Goal: Information Seeking & Learning: Find specific fact

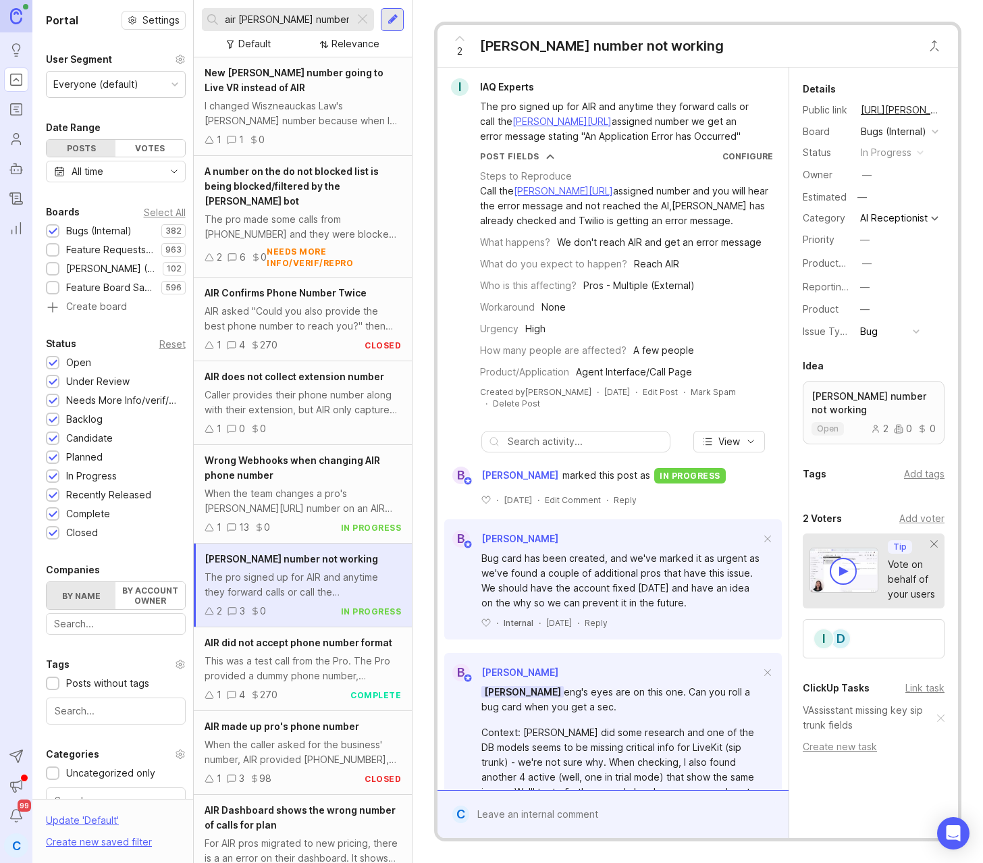
click at [320, 22] on input "air [PERSON_NAME] number" at bounding box center [287, 19] width 124 height 15
click at [301, 108] on div "I changed Wiszneauckas Law's [PERSON_NAME] number because when I did a test cal…" at bounding box center [303, 114] width 196 height 30
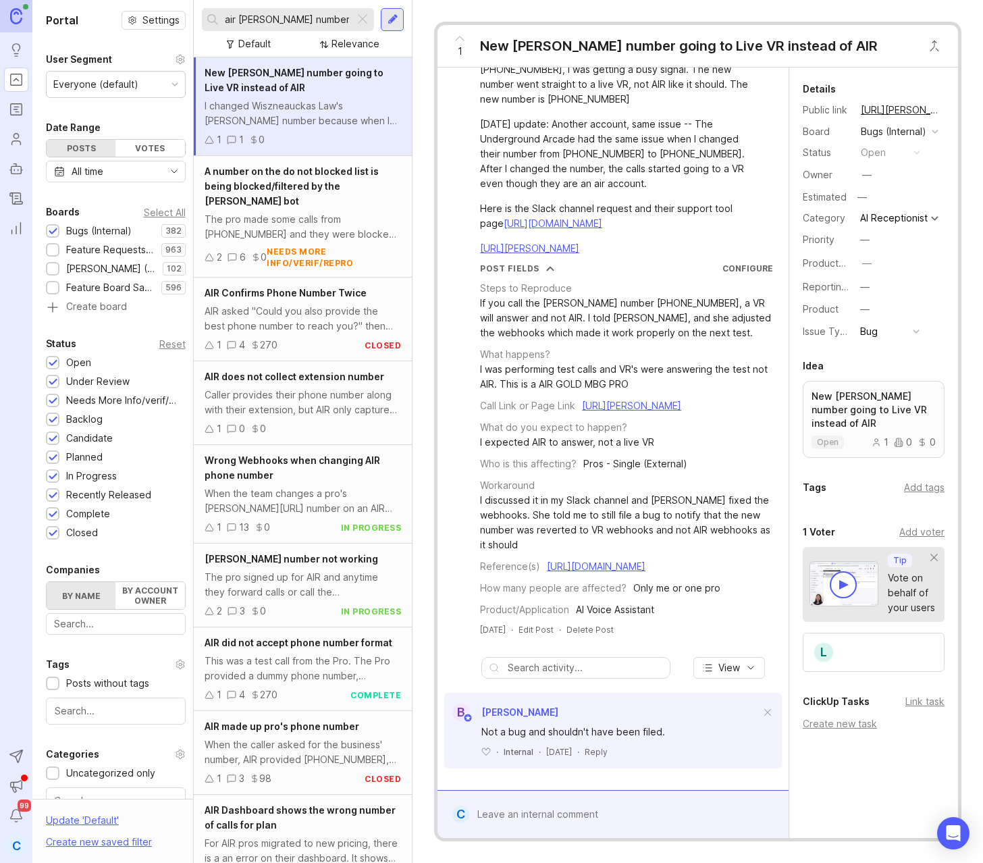
scroll to position [126, 0]
click at [588, 809] on div at bounding box center [622, 814] width 307 height 26
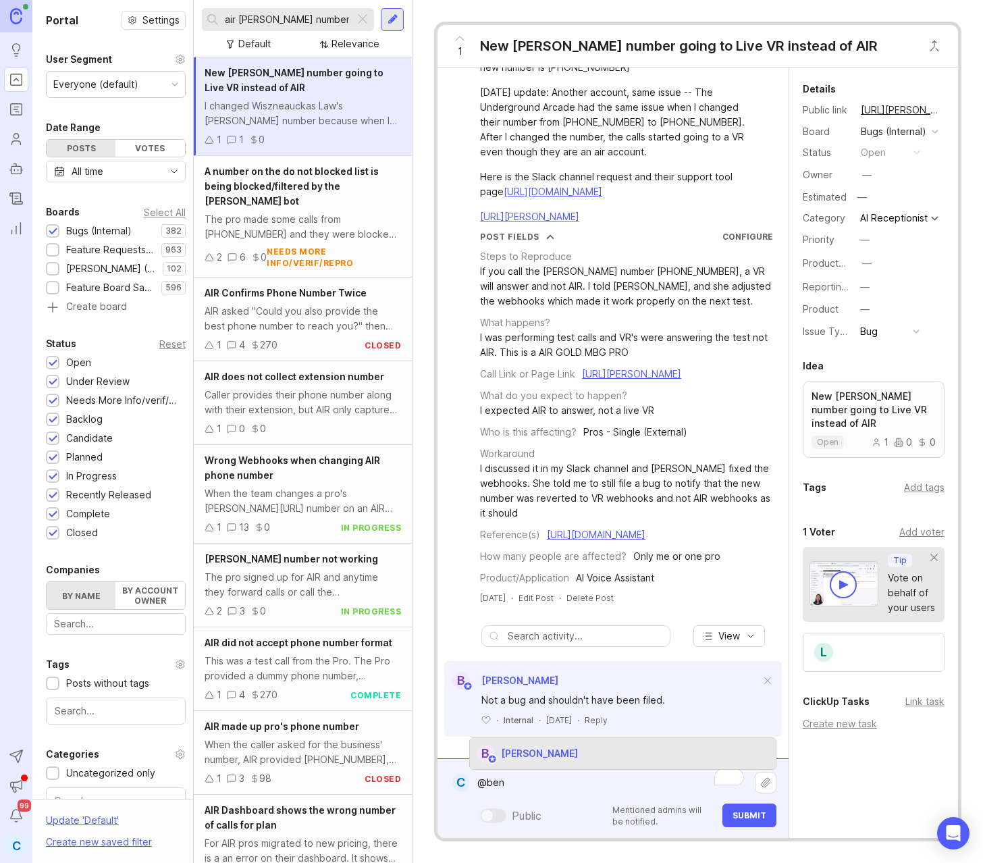
type textarea "[PERSON_NAME]"
click at [559, 787] on textarea "[PERSON_NAME]" at bounding box center [612, 783] width 286 height 26
click at [310, 17] on input "air [PERSON_NAME] number" at bounding box center [287, 19] width 124 height 15
drag, startPoint x: 313, startPoint y: 18, endPoint x: 159, endPoint y: 16, distance: 153.3
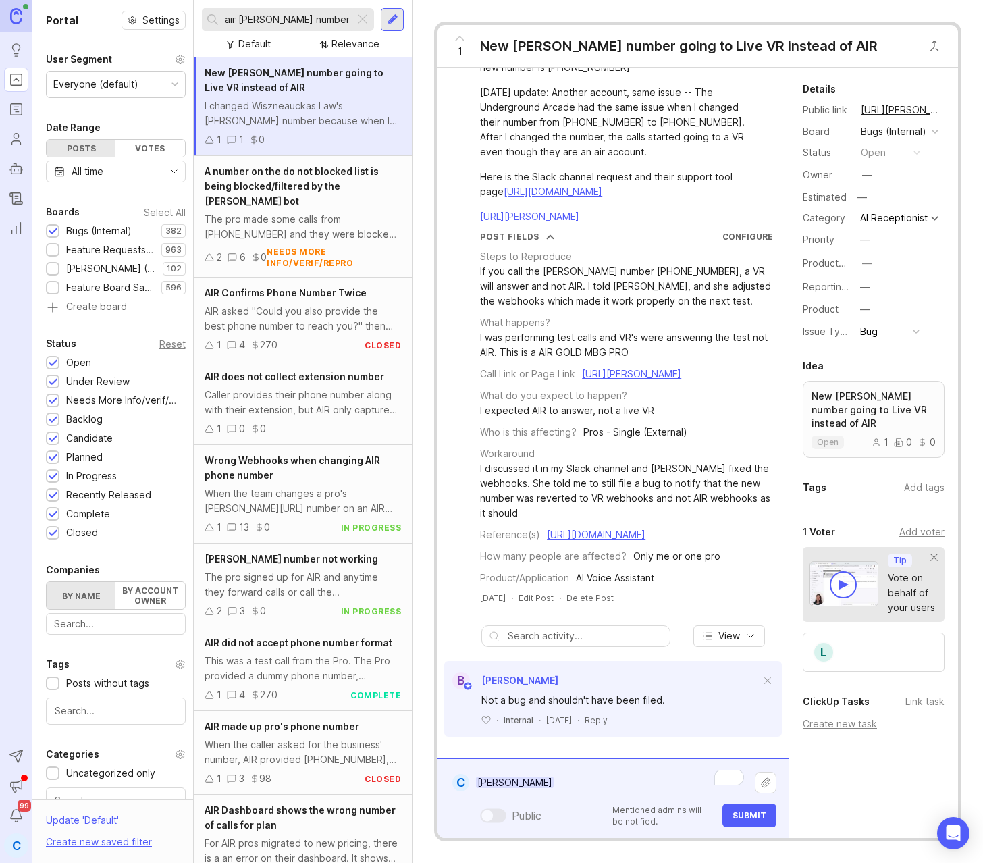
click at [159, 16] on div "Portal Settings User Segment Everyone (default) Date Range Posts Votes All time…" at bounding box center [507, 431] width 951 height 863
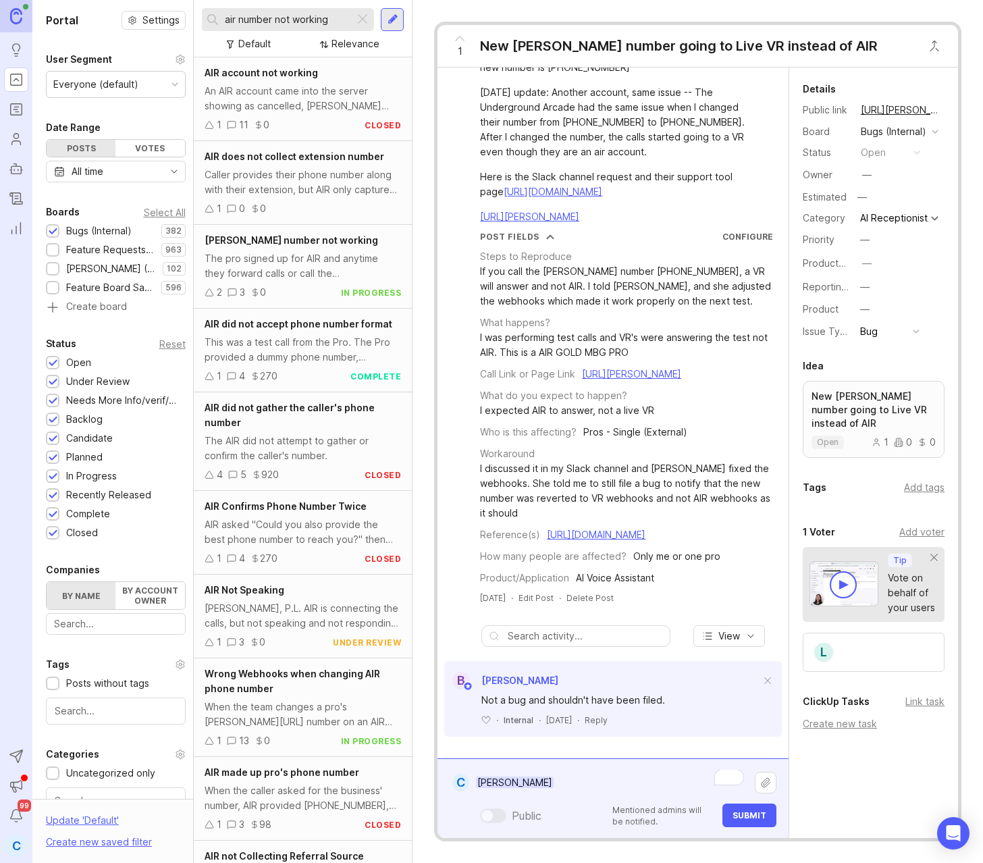
type input "air number not working"
click at [301, 252] on div "The pro signed up for AIR and anytime they forward calls or call the [PERSON_NA…" at bounding box center [303, 266] width 196 height 30
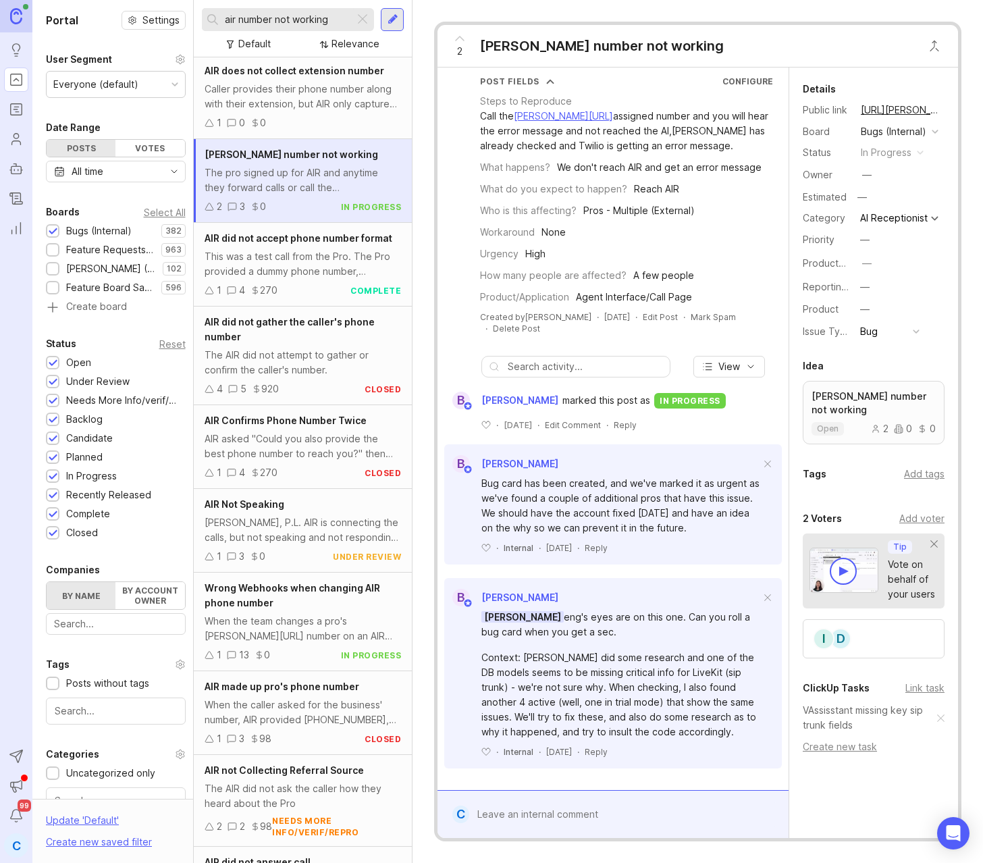
scroll to position [84, 0]
click at [326, 629] on div "When the team changes a pro's [PERSON_NAME][URL] number on an AIR account, it d…" at bounding box center [303, 630] width 196 height 30
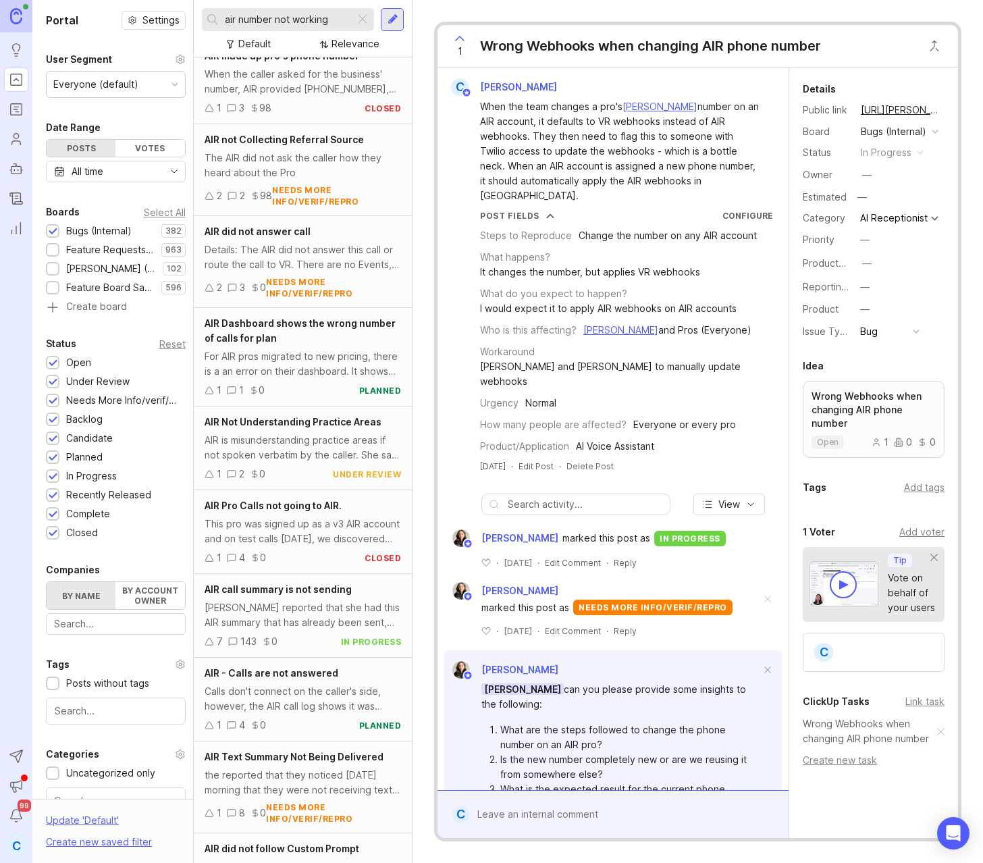
scroll to position [718, 0]
click at [361, 18] on div at bounding box center [362, 20] width 16 height 18
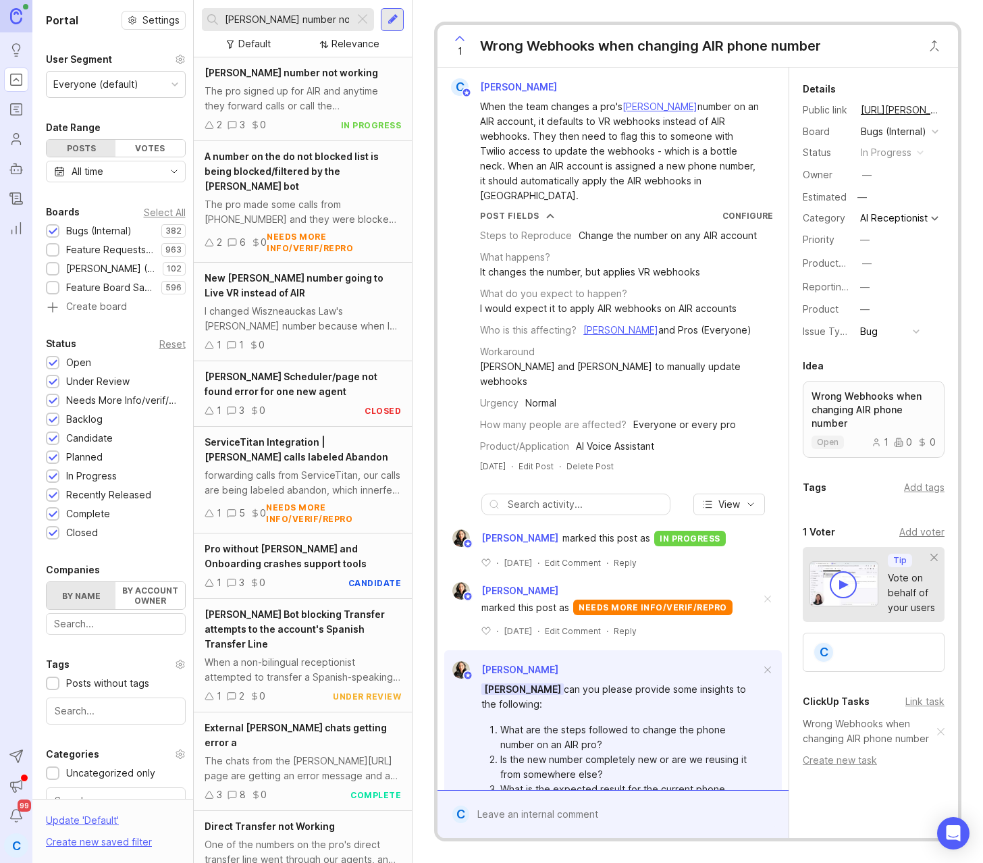
type input "[PERSON_NAME] number not working"
click at [298, 307] on div "I changed Wiszneauckas Law's [PERSON_NAME] number because when I did a test cal…" at bounding box center [303, 319] width 196 height 30
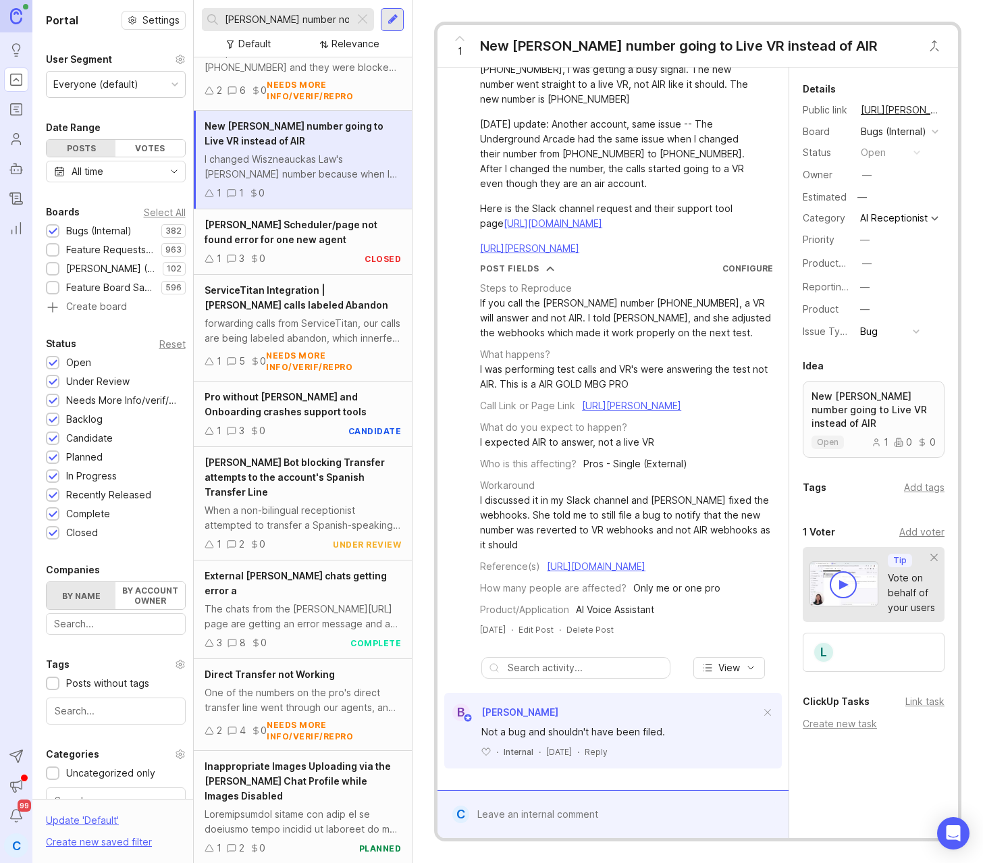
scroll to position [155, 0]
